Goal: Check status: Check status

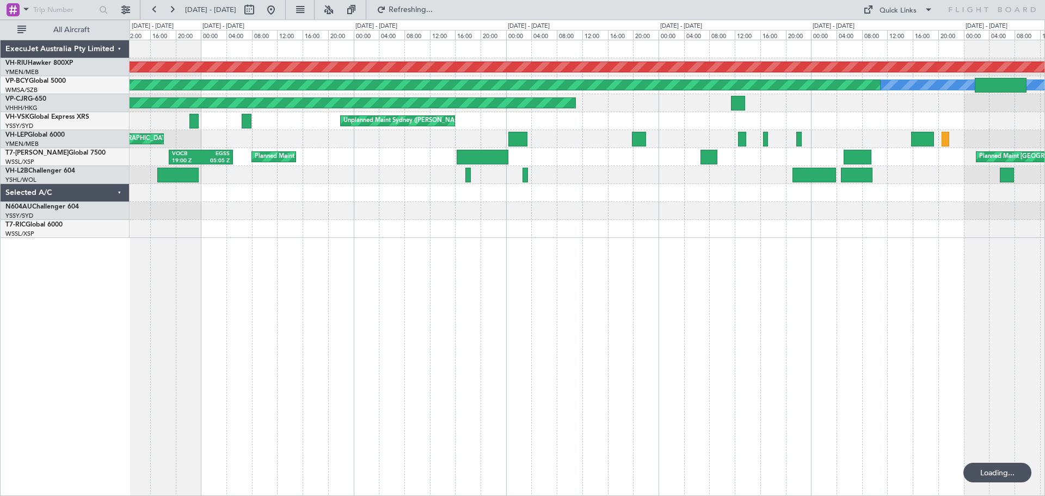
click at [155, 9] on button at bounding box center [154, 9] width 17 height 17
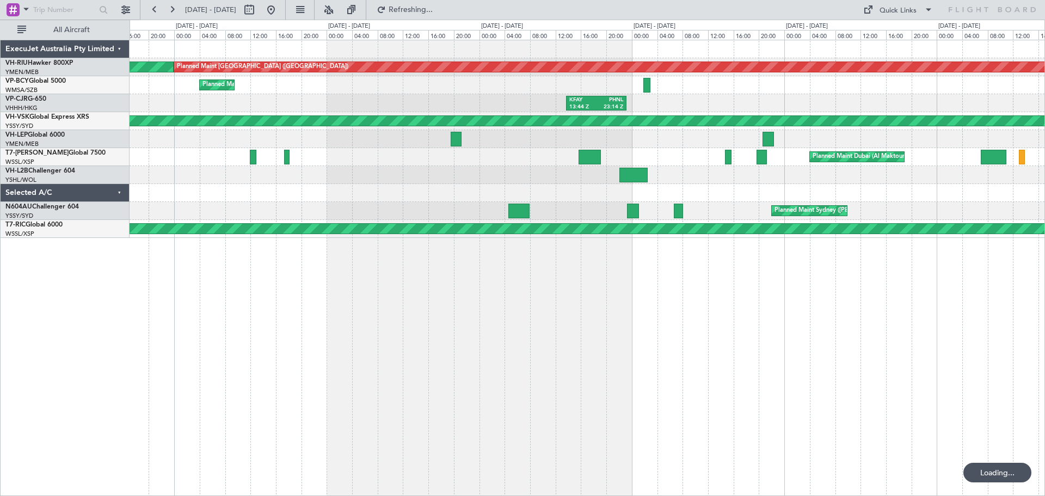
click at [155, 9] on button at bounding box center [154, 9] width 17 height 17
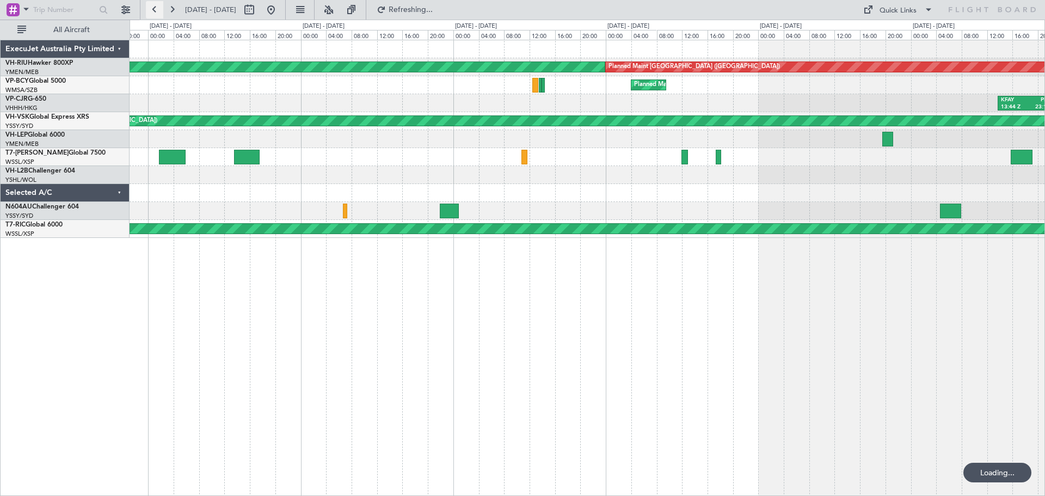
click at [155, 9] on button at bounding box center [154, 9] width 17 height 17
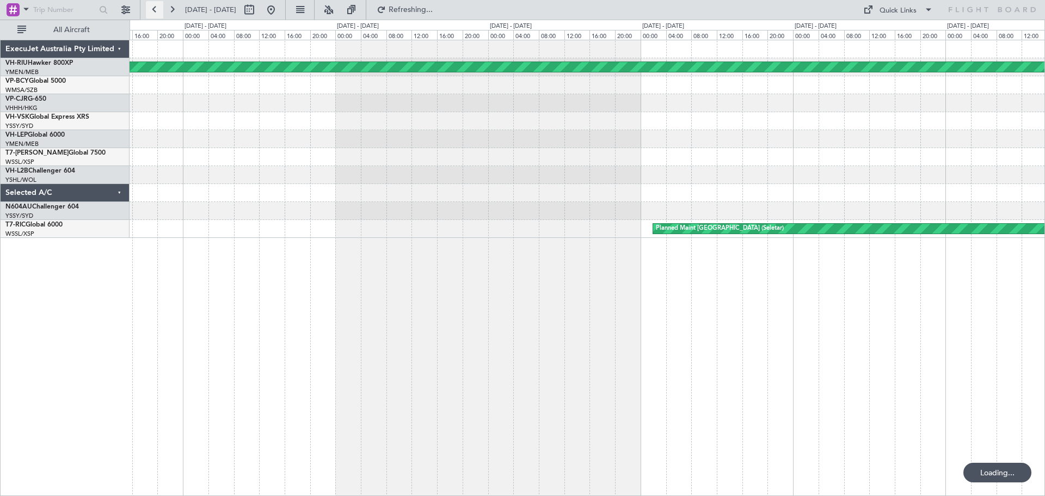
click at [155, 10] on button at bounding box center [154, 9] width 17 height 17
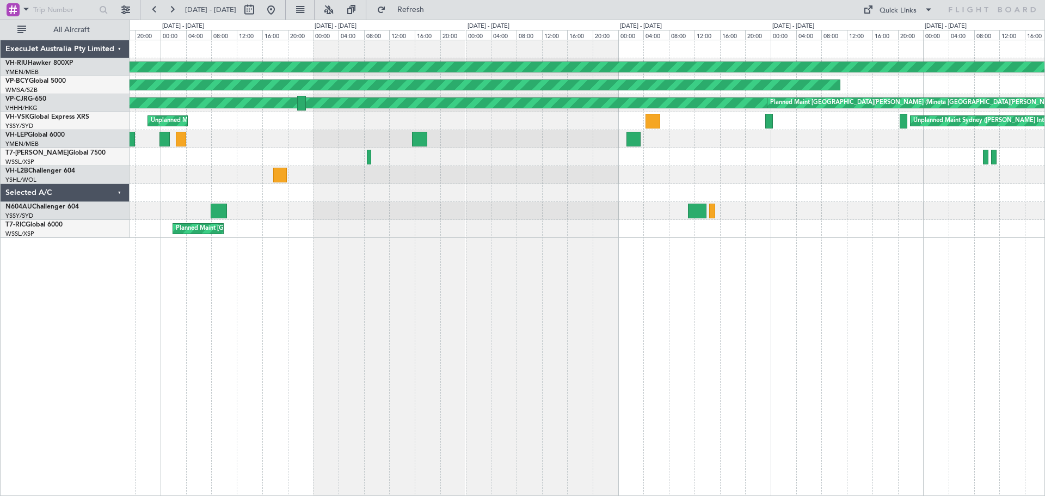
click at [382, 324] on div "Planned Maint [GEOGRAPHIC_DATA] ([GEOGRAPHIC_DATA]) Planned Maint [GEOGRAPHIC_D…" at bounding box center [588, 268] width 916 height 456
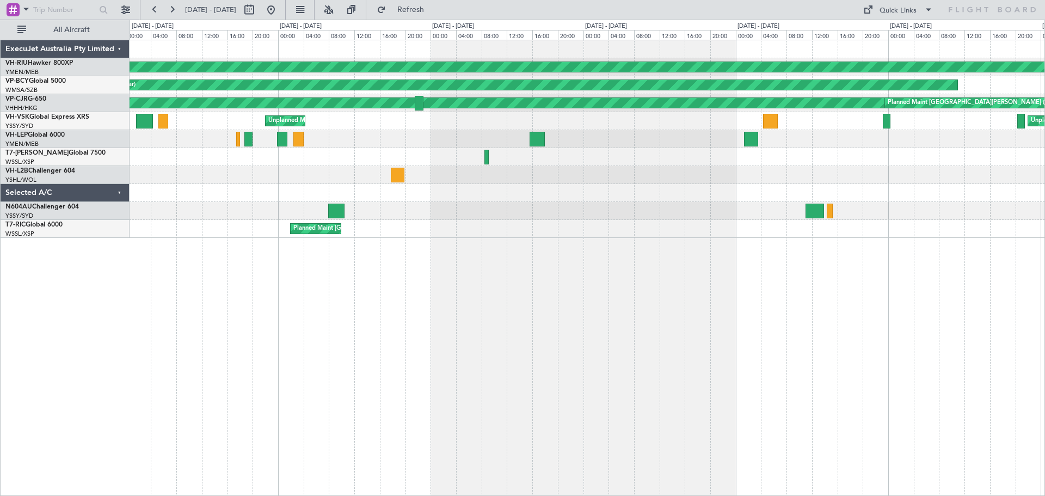
click at [327, 340] on div "Planned Maint [GEOGRAPHIC_DATA] ([GEOGRAPHIC_DATA]) Planned Maint [GEOGRAPHIC_D…" at bounding box center [588, 268] width 916 height 456
click at [153, 12] on button at bounding box center [154, 9] width 17 height 17
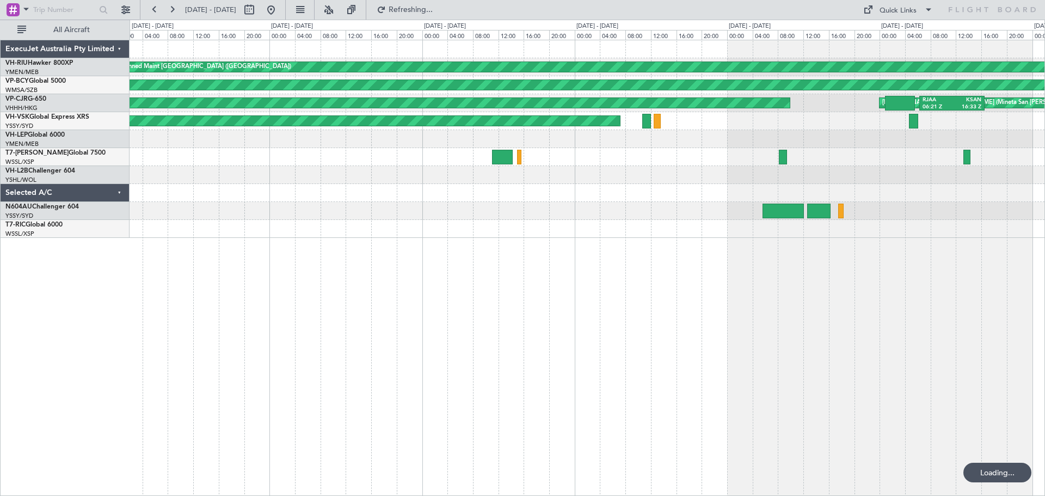
click at [741, 345] on div "Planned Maint [GEOGRAPHIC_DATA] ([GEOGRAPHIC_DATA]) Planned Maint [GEOGRAPHIC_D…" at bounding box center [588, 268] width 916 height 456
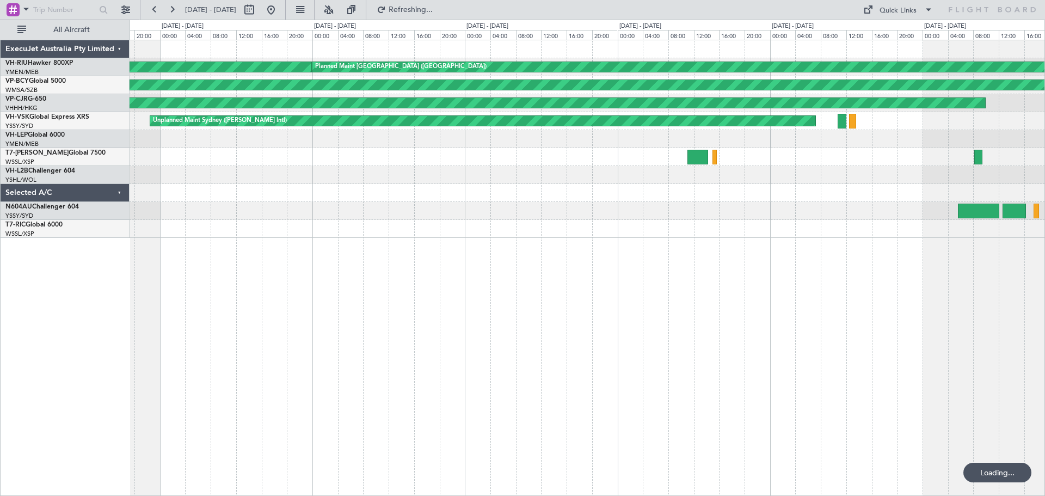
click at [526, 299] on div "Planned Maint [GEOGRAPHIC_DATA] ([GEOGRAPHIC_DATA]) Planned Maint [GEOGRAPHIC_D…" at bounding box center [588, 268] width 916 height 456
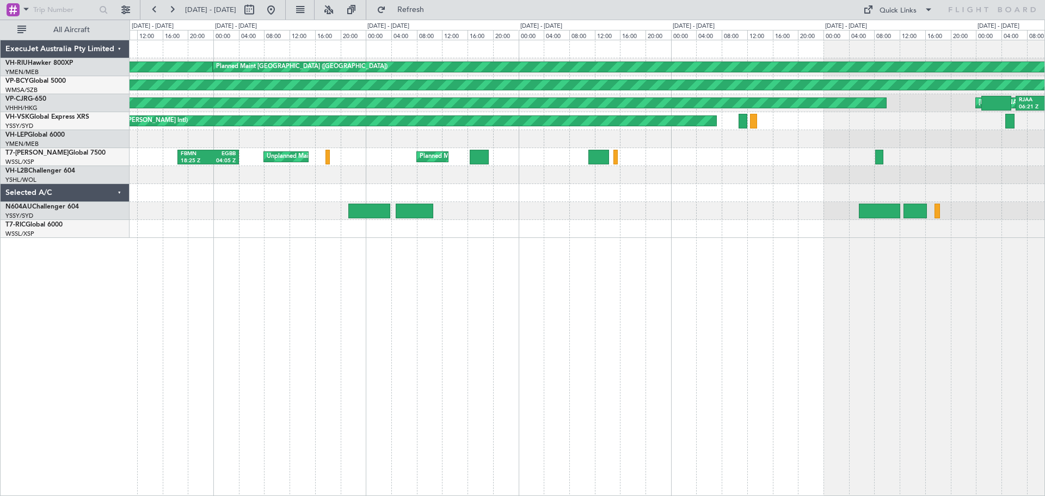
click at [248, 287] on div "Planned Maint [GEOGRAPHIC_DATA] ([GEOGRAPHIC_DATA]) Planned Maint [GEOGRAPHIC_D…" at bounding box center [588, 268] width 916 height 456
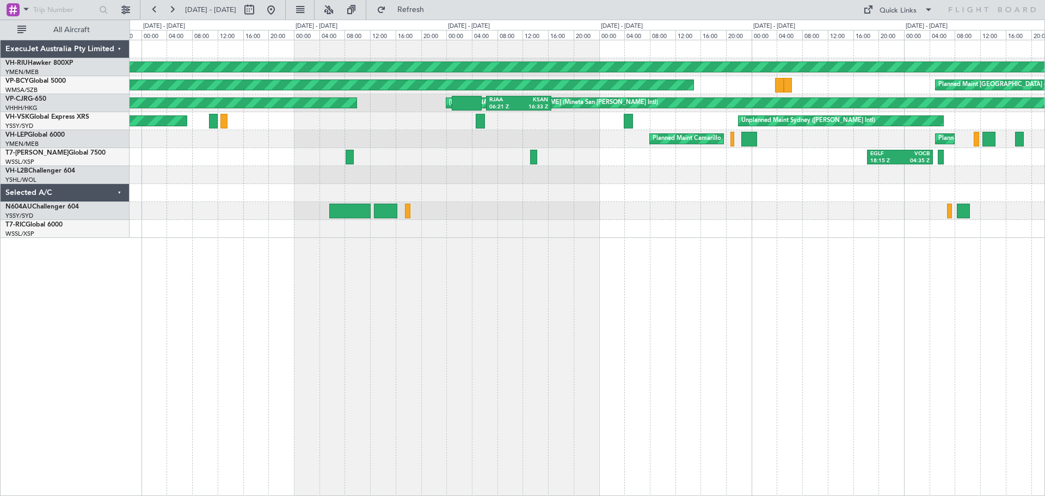
click at [201, 170] on div "Planned Maint [GEOGRAPHIC_DATA] ([GEOGRAPHIC_DATA]) Planned Maint [GEOGRAPHIC_D…" at bounding box center [588, 268] width 916 height 456
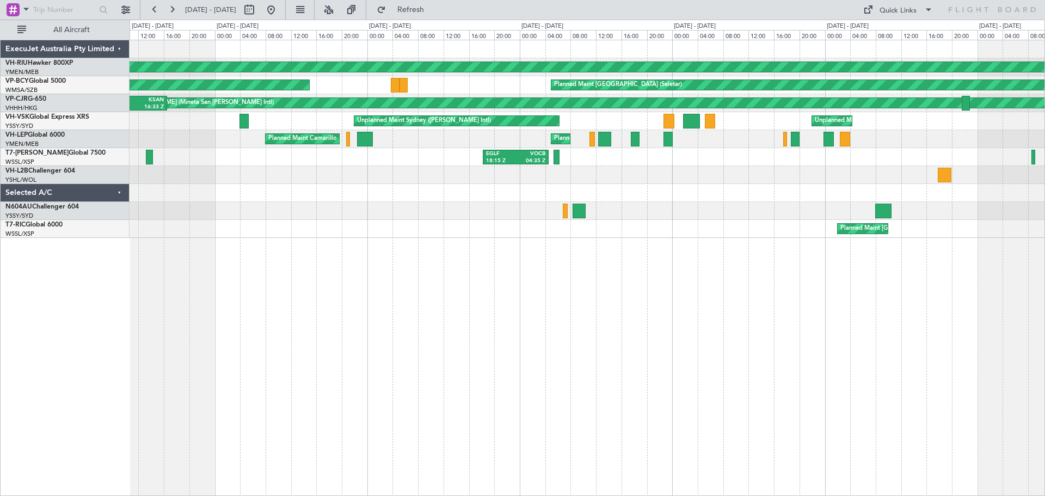
click at [328, 221] on div "Planned Maint [GEOGRAPHIC_DATA] ([GEOGRAPHIC_DATA]) Planned Maint [GEOGRAPHIC_D…" at bounding box center [588, 268] width 916 height 456
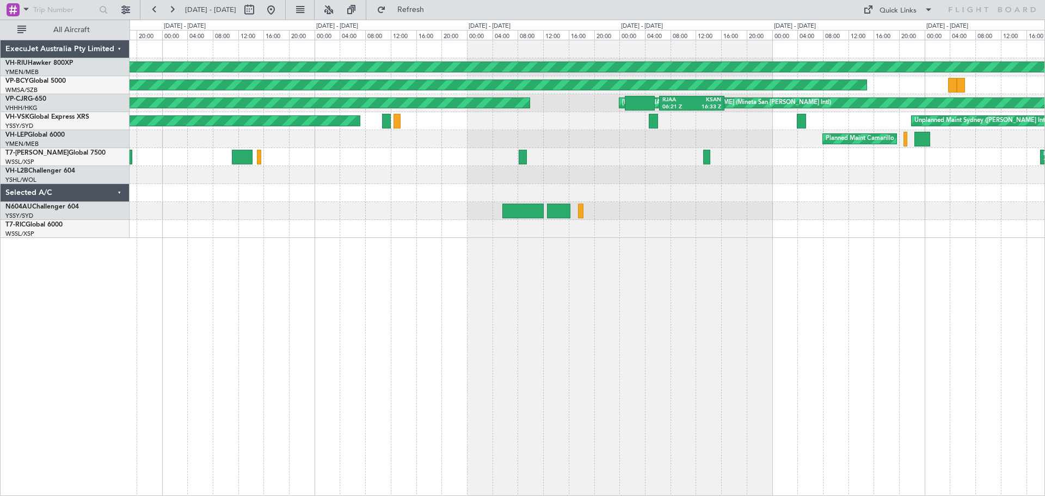
click at [1002, 315] on div "Planned Maint [GEOGRAPHIC_DATA] ([GEOGRAPHIC_DATA]) Planned Maint [GEOGRAPHIC_D…" at bounding box center [588, 268] width 916 height 456
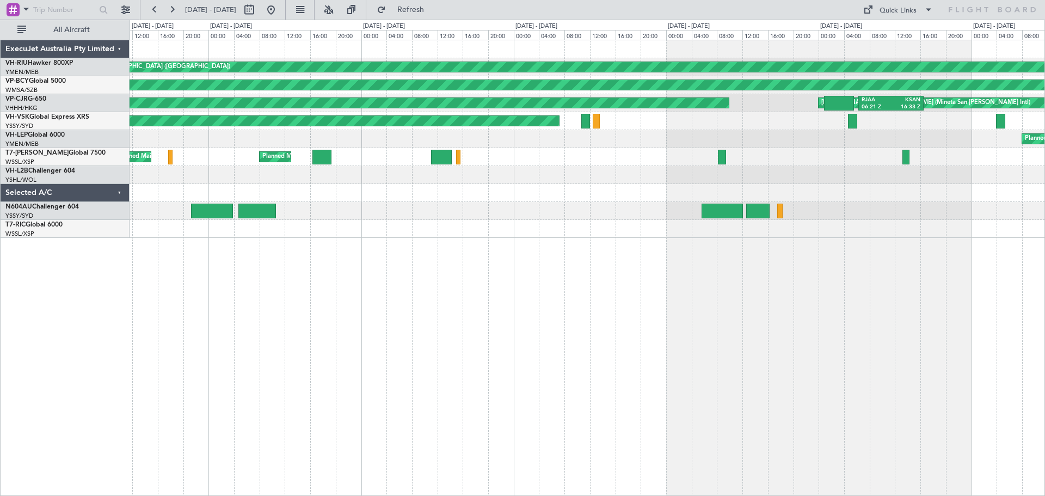
click at [562, 268] on div "Planned Maint [GEOGRAPHIC_DATA] ([GEOGRAPHIC_DATA]) Planned Maint [GEOGRAPHIC_D…" at bounding box center [588, 268] width 916 height 456
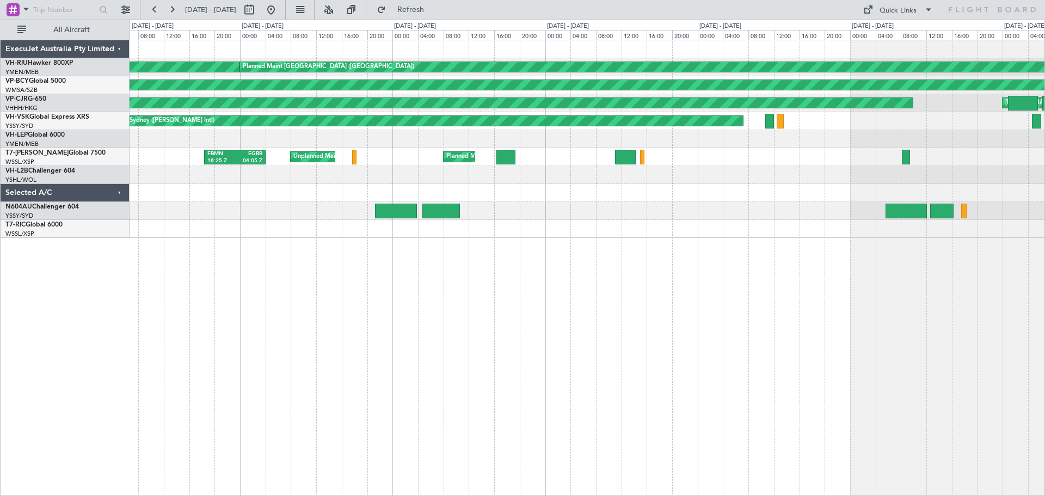
click at [586, 295] on div "Planned Maint [GEOGRAPHIC_DATA] ([GEOGRAPHIC_DATA]) Planned Maint [GEOGRAPHIC_D…" at bounding box center [588, 268] width 916 height 456
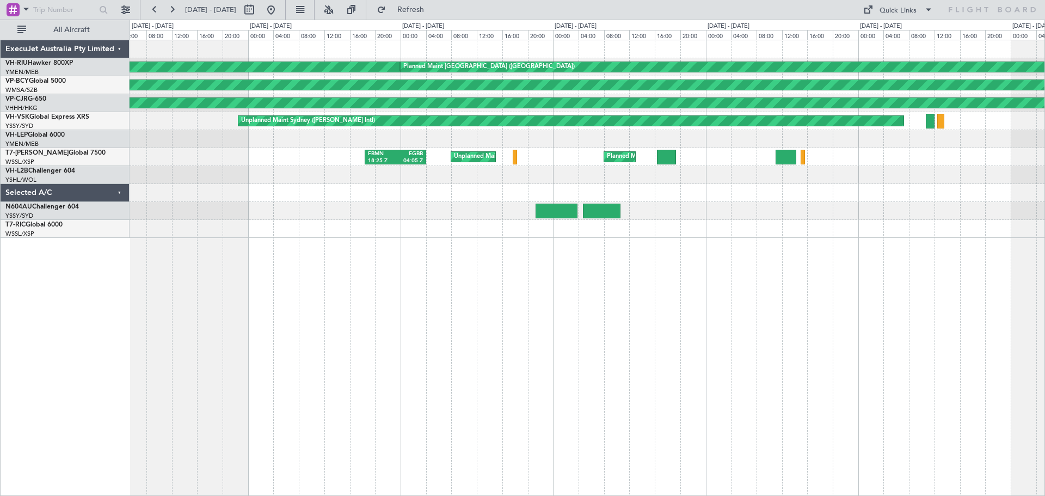
click at [320, 329] on div "Planned Maint [GEOGRAPHIC_DATA] ([GEOGRAPHIC_DATA]) Planned Maint [GEOGRAPHIC_D…" at bounding box center [588, 268] width 916 height 456
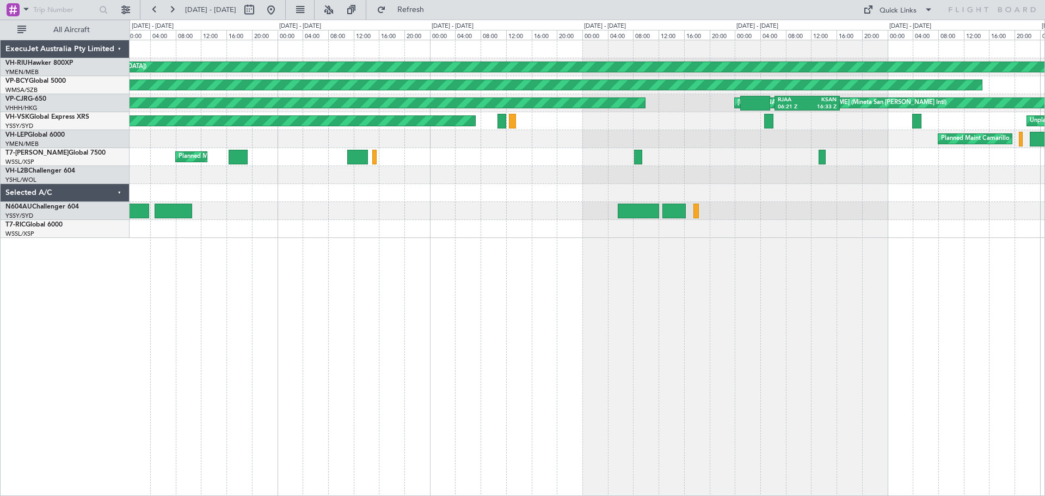
click at [327, 274] on div "Planned Maint [GEOGRAPHIC_DATA] ([GEOGRAPHIC_DATA]) Planned Maint [GEOGRAPHIC_D…" at bounding box center [588, 268] width 916 height 456
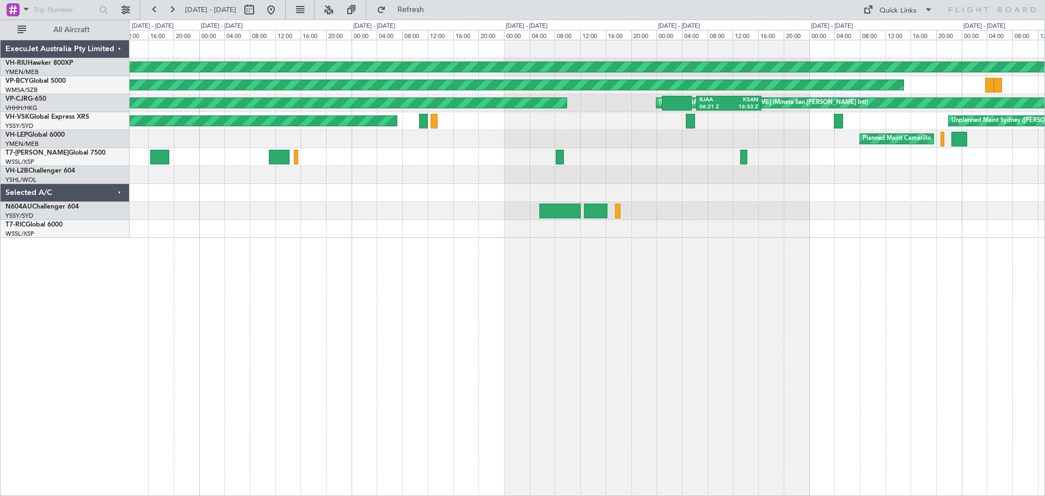
click at [545, 305] on div "Planned Maint [GEOGRAPHIC_DATA] ([GEOGRAPHIC_DATA]) Planned Maint [GEOGRAPHIC_D…" at bounding box center [588, 268] width 916 height 456
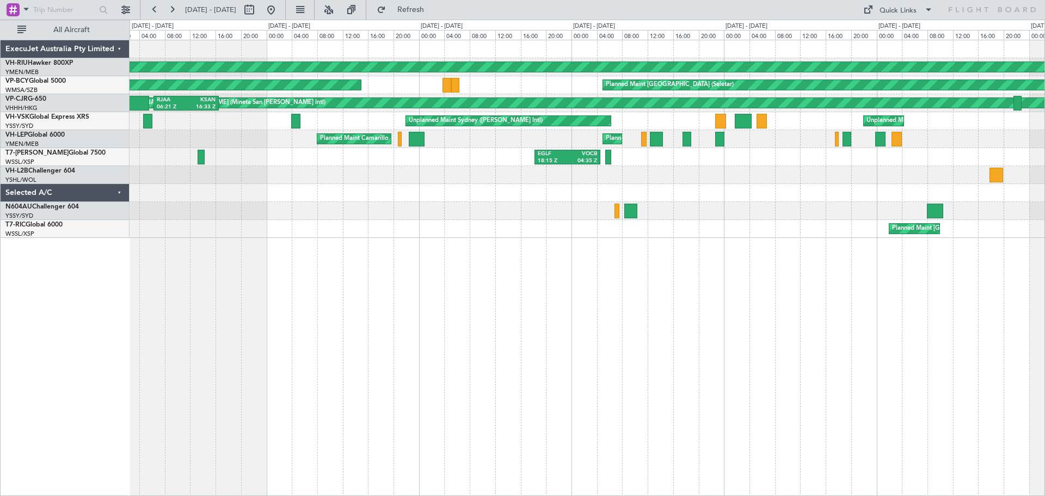
click at [321, 236] on div "Planned Maint [GEOGRAPHIC_DATA] ([GEOGRAPHIC_DATA]) Planned Maint [GEOGRAPHIC_D…" at bounding box center [588, 268] width 916 height 456
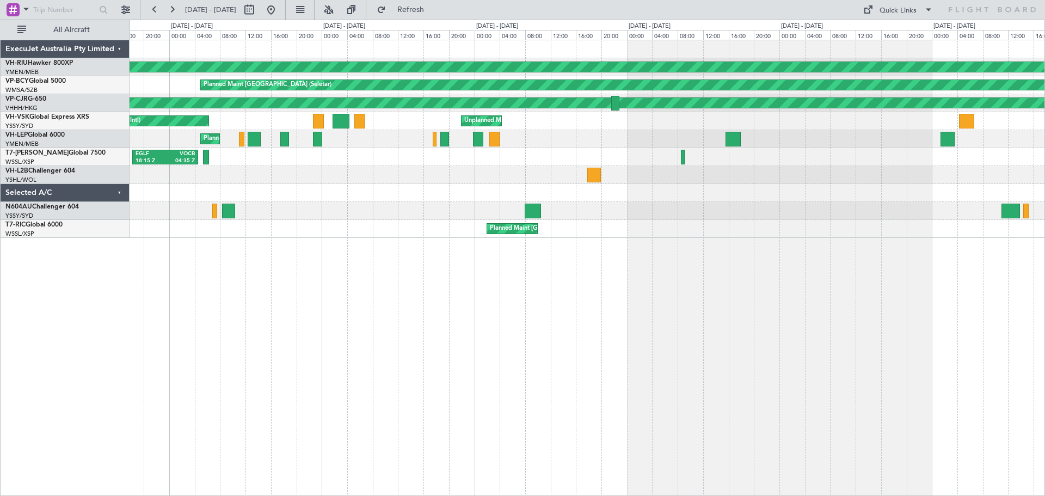
click at [413, 284] on div "Planned Maint [GEOGRAPHIC_DATA] ([GEOGRAPHIC_DATA]) Planned Maint [GEOGRAPHIC_D…" at bounding box center [588, 268] width 916 height 456
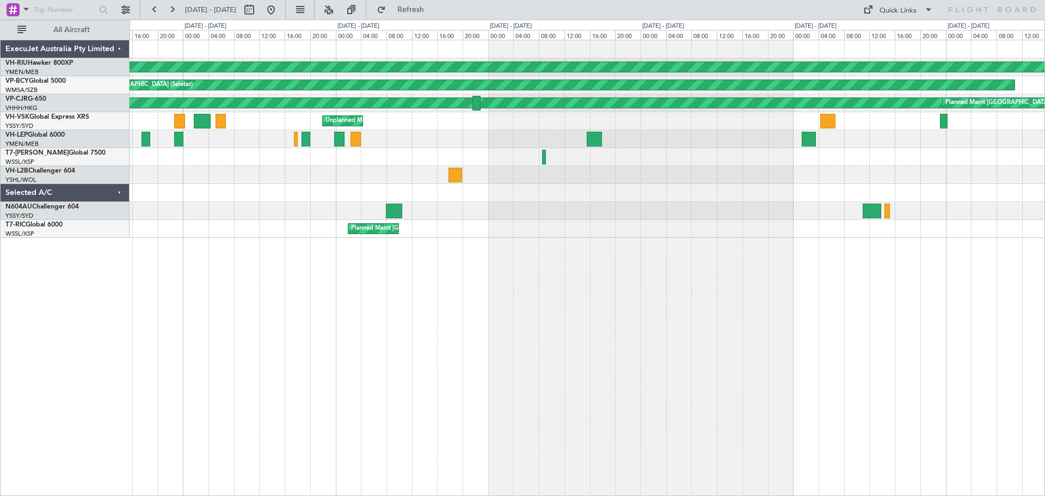
click at [484, 309] on div "Planned Maint [GEOGRAPHIC_DATA] ([GEOGRAPHIC_DATA]) Planned Maint [GEOGRAPHIC_D…" at bounding box center [588, 268] width 916 height 456
